Goal: Information Seeking & Learning: Learn about a topic

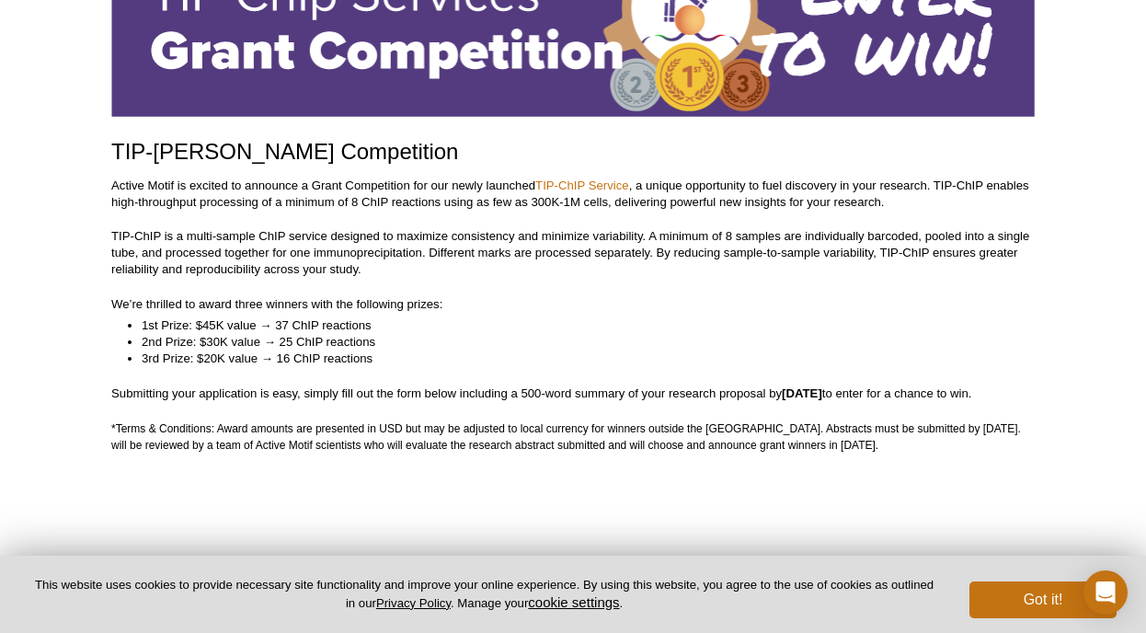
scroll to position [189, 0]
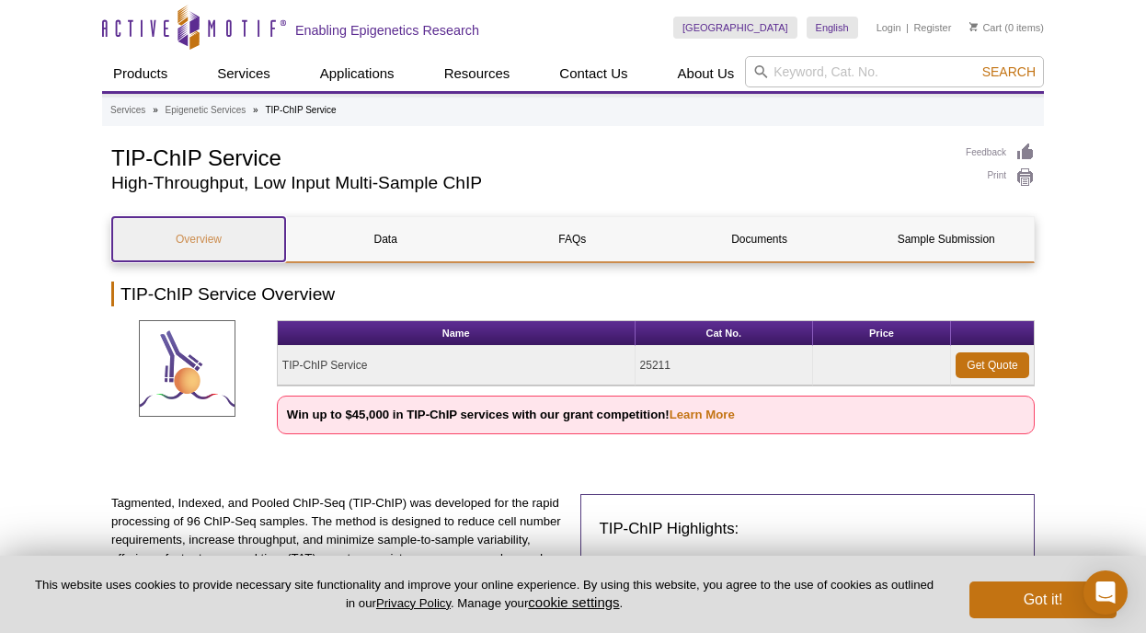
click at [201, 243] on link "Overview" at bounding box center [198, 239] width 173 height 44
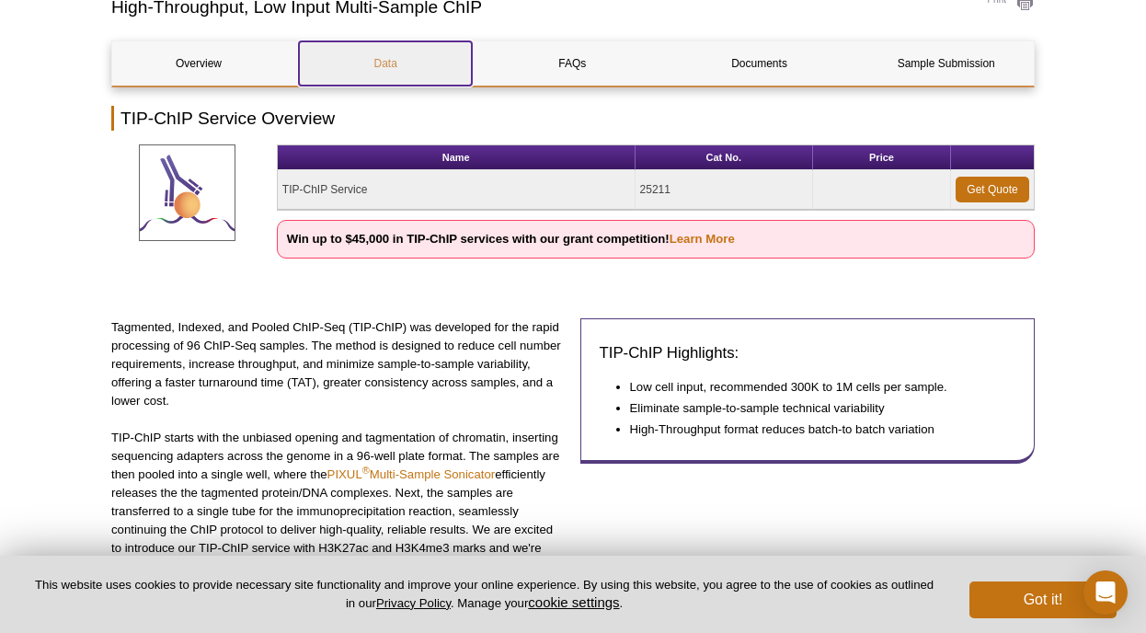
click at [383, 64] on link "Data" at bounding box center [385, 63] width 173 height 44
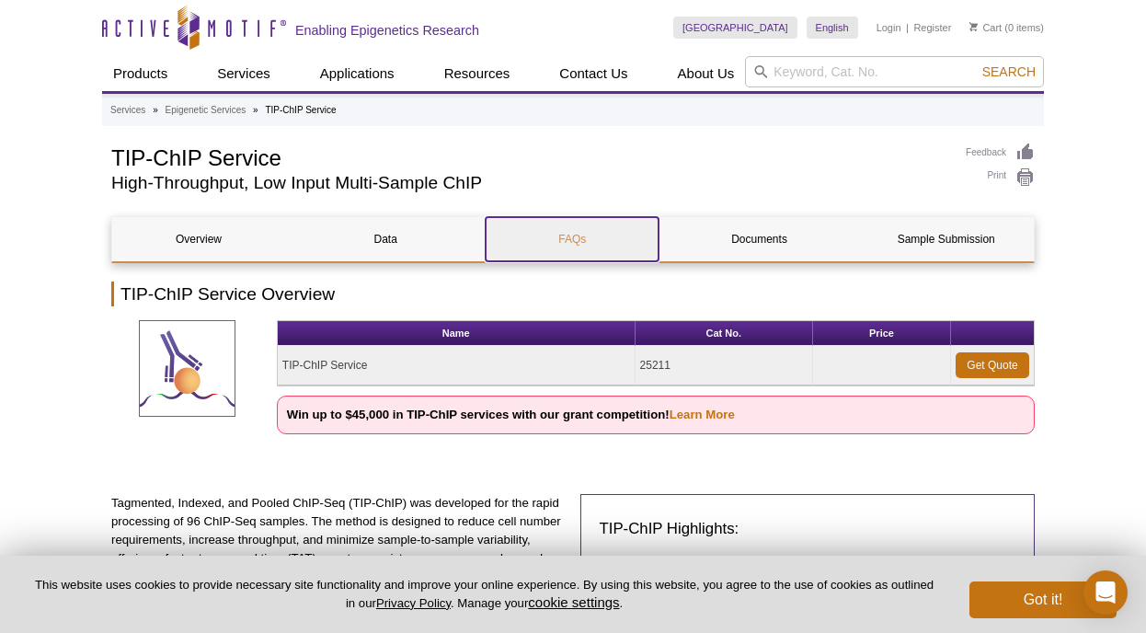
click at [620, 246] on link "FAQs" at bounding box center [572, 239] width 173 height 44
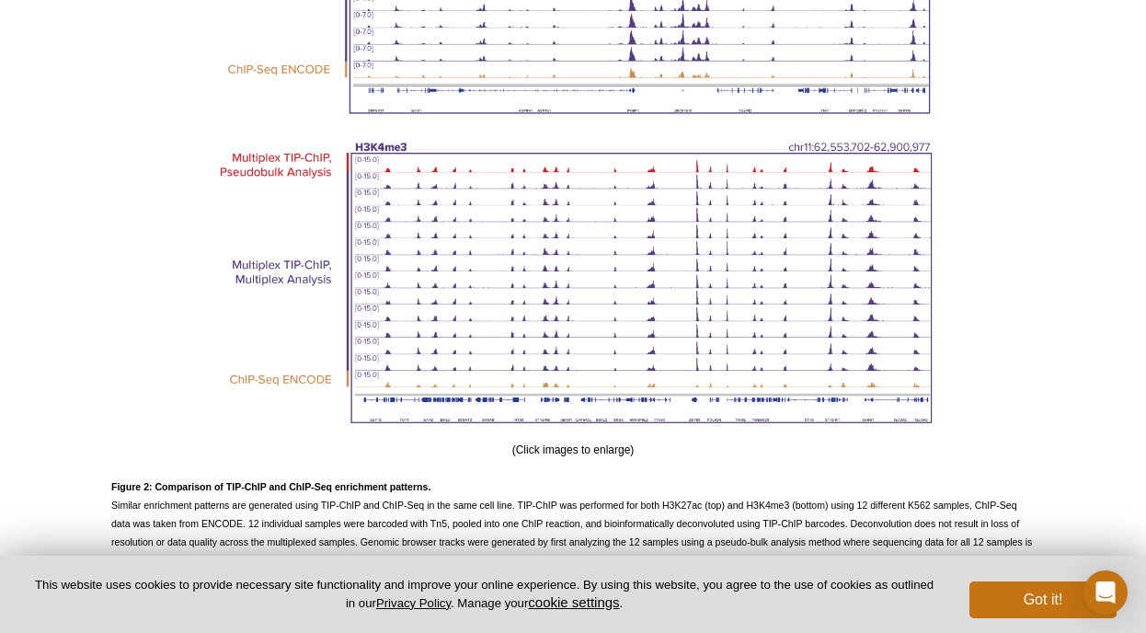
scroll to position [4388, 0]
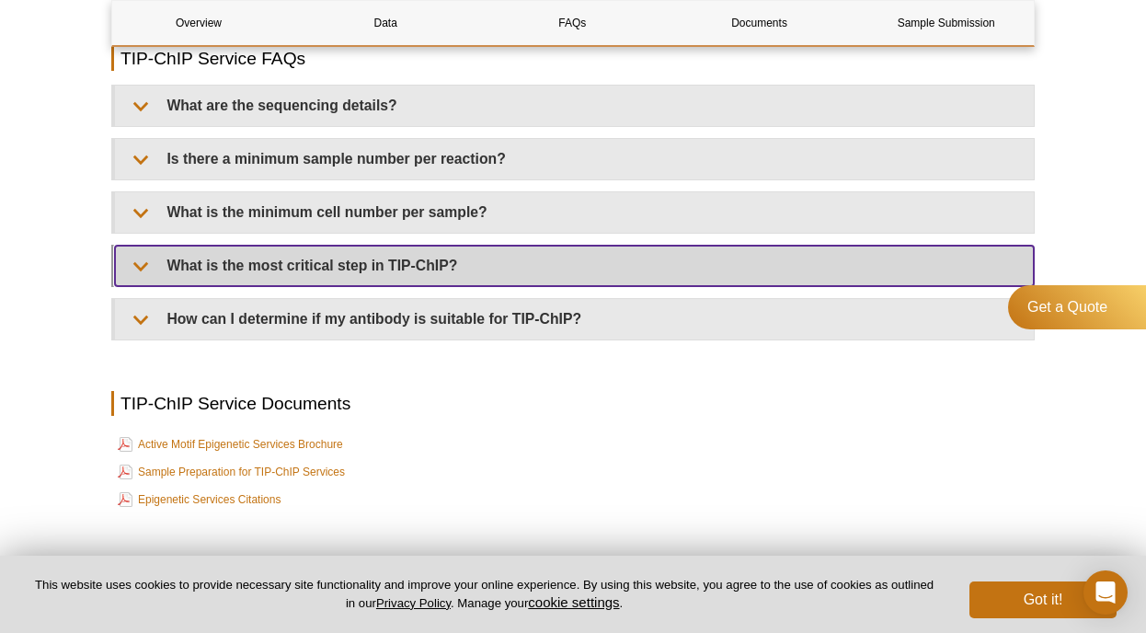
click at [495, 279] on summary "What is the most critical step in TIP-ChIP?" at bounding box center [574, 266] width 919 height 40
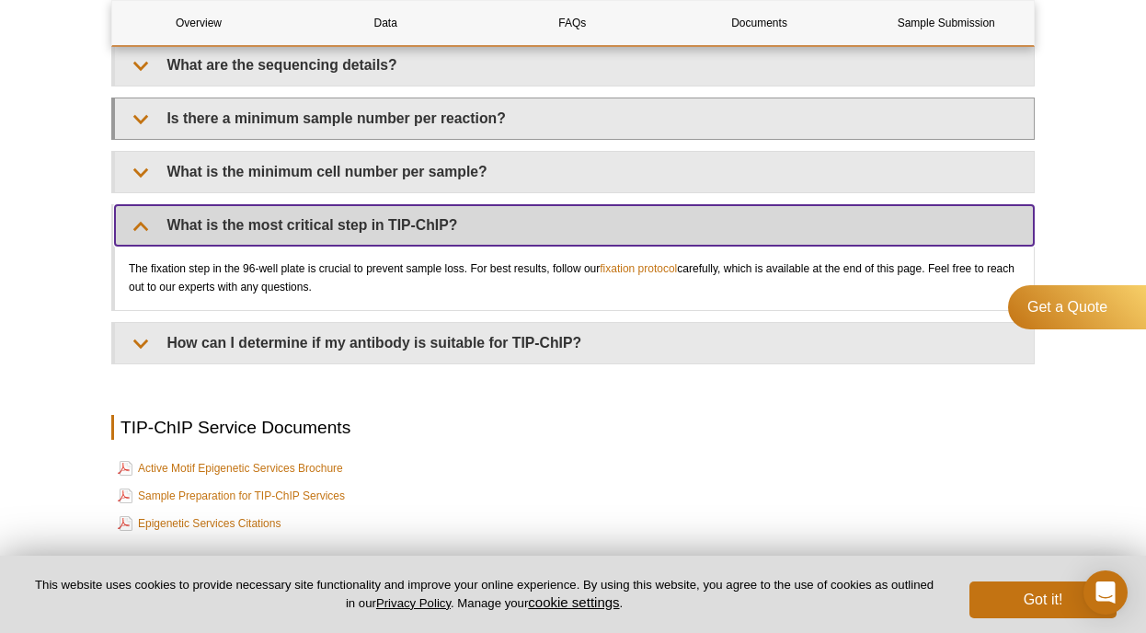
scroll to position [4434, 0]
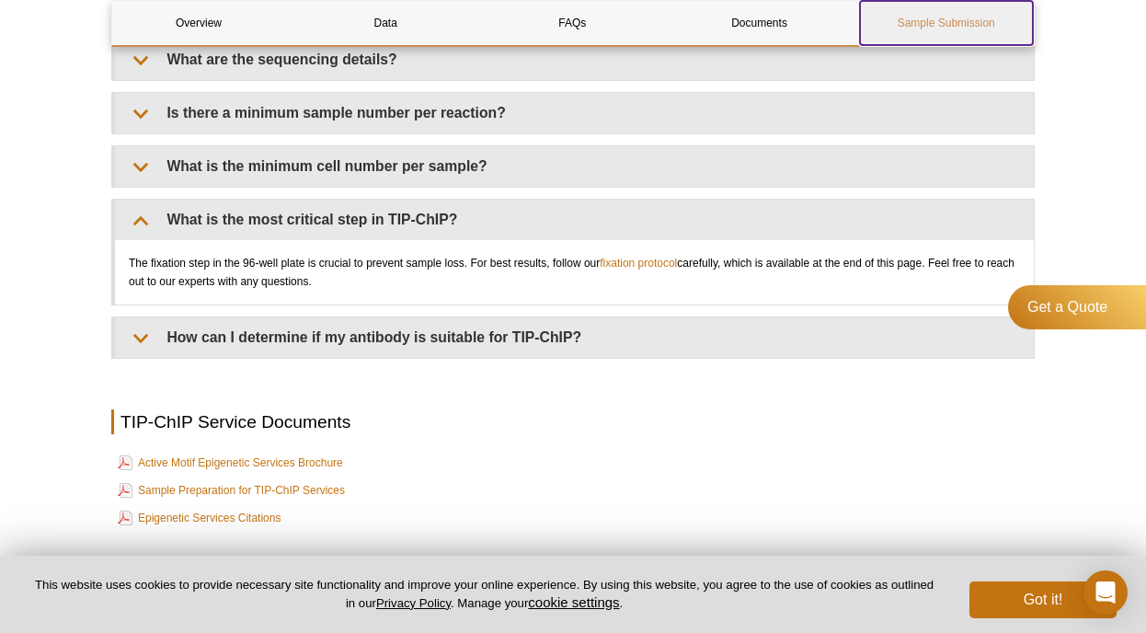
click at [884, 30] on link "Sample Submission" at bounding box center [946, 23] width 173 height 44
